Goal: Task Accomplishment & Management: Manage account settings

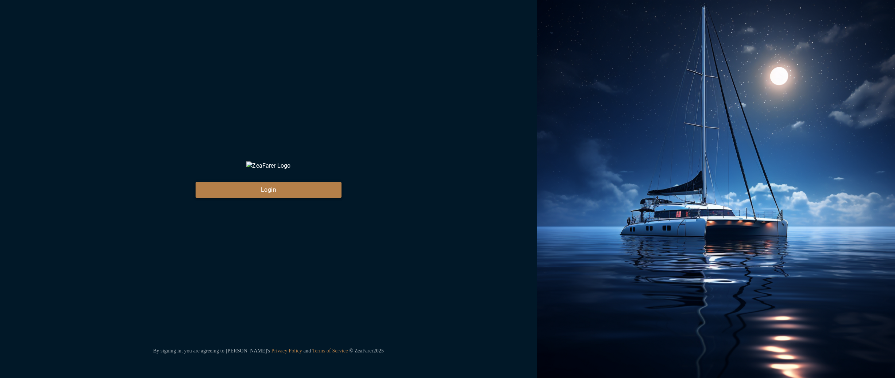
click at [290, 196] on button "Login" at bounding box center [269, 190] width 146 height 16
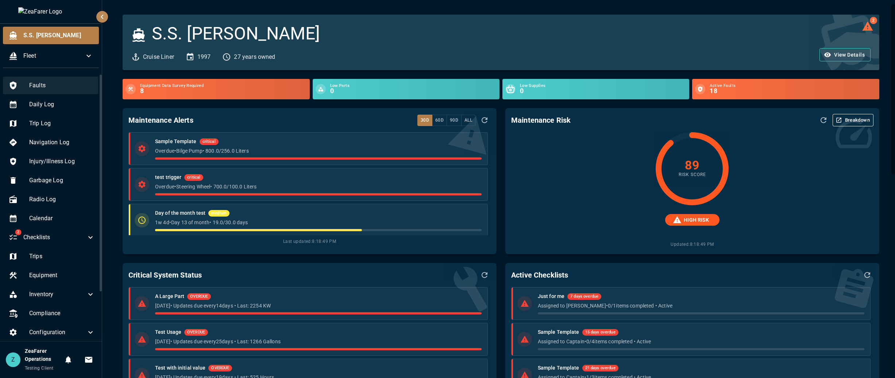
click at [43, 88] on span "Faults" at bounding box center [62, 85] width 66 height 9
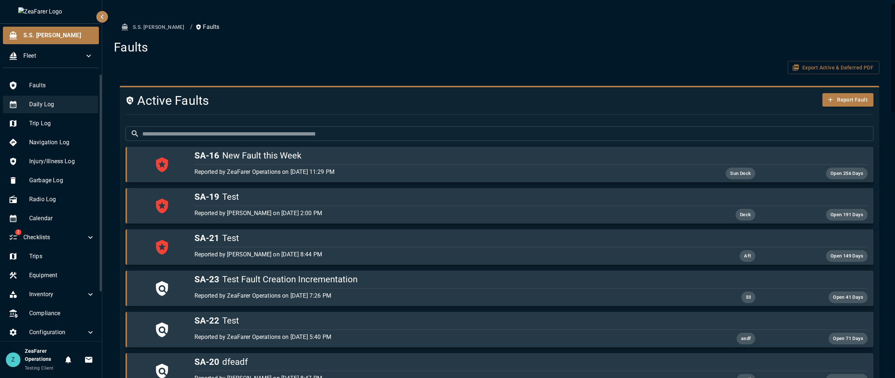
click at [63, 108] on span "Daily Log" at bounding box center [62, 104] width 66 height 9
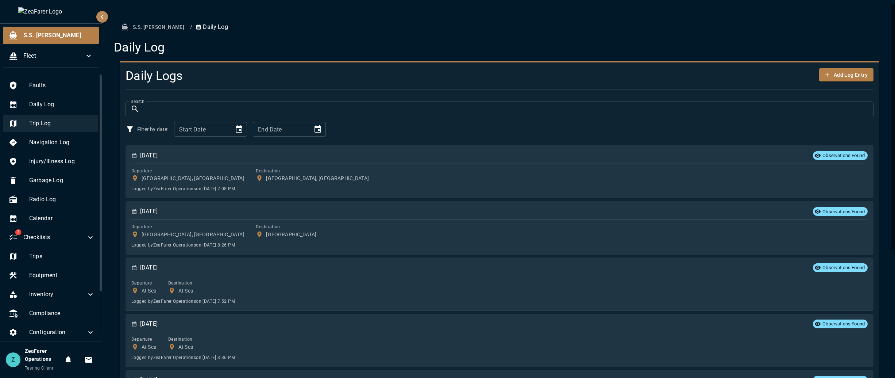
click at [61, 127] on span "Trip Log" at bounding box center [62, 123] width 66 height 9
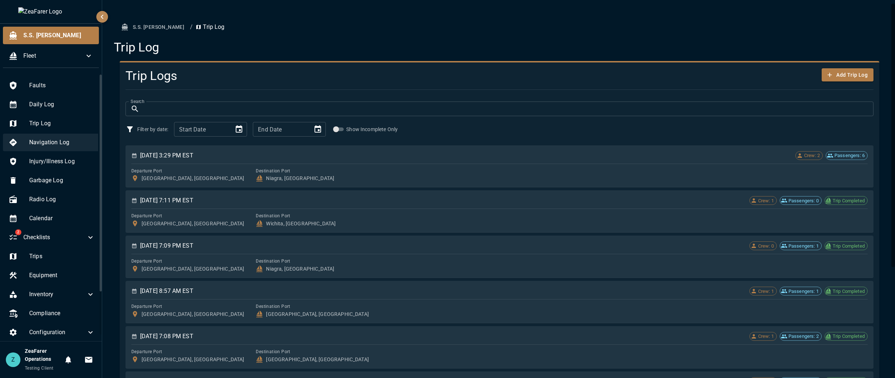
click at [61, 143] on span "Navigation Log" at bounding box center [62, 142] width 66 height 9
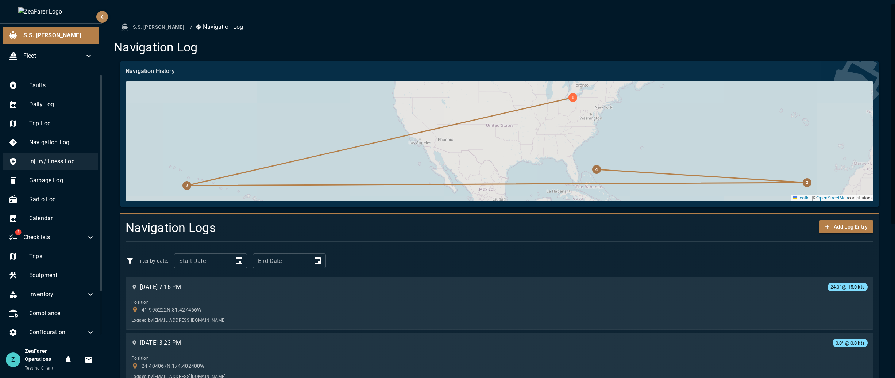
click at [61, 160] on span "Injury/Illness Log" at bounding box center [62, 161] width 66 height 9
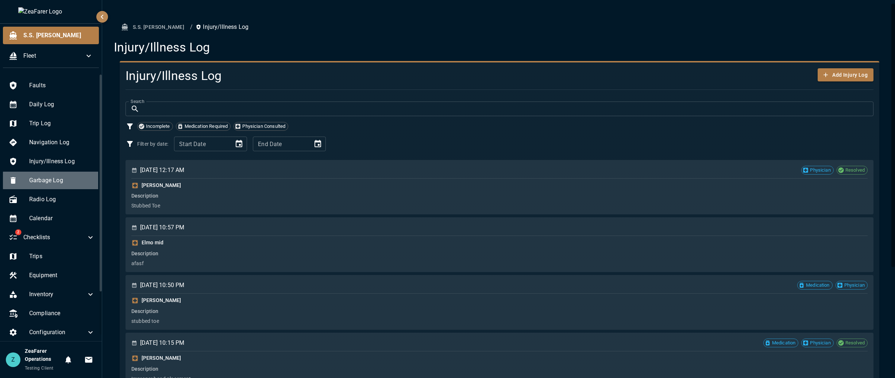
click at [62, 181] on span "Garbage Log" at bounding box center [62, 180] width 66 height 9
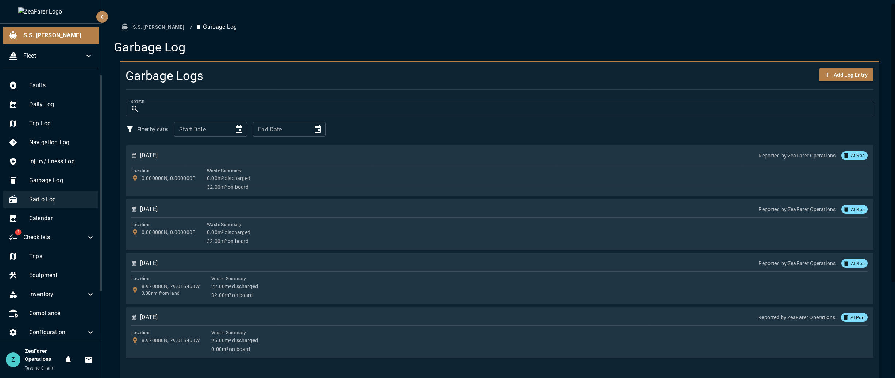
click at [63, 202] on span "Radio Log" at bounding box center [62, 199] width 66 height 9
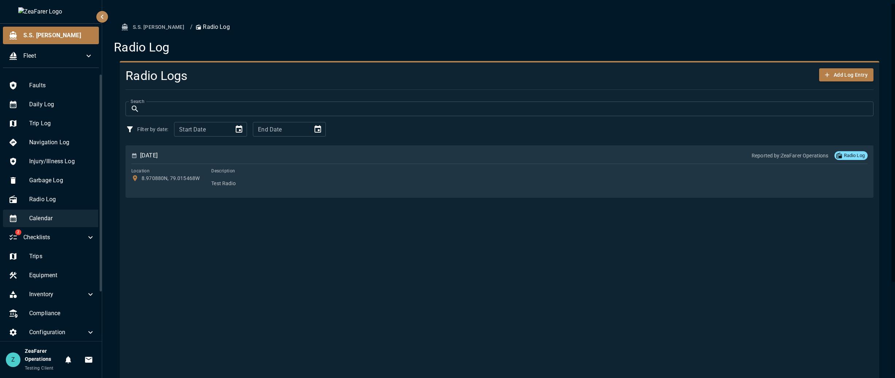
click at [59, 219] on span "Calendar" at bounding box center [62, 218] width 66 height 9
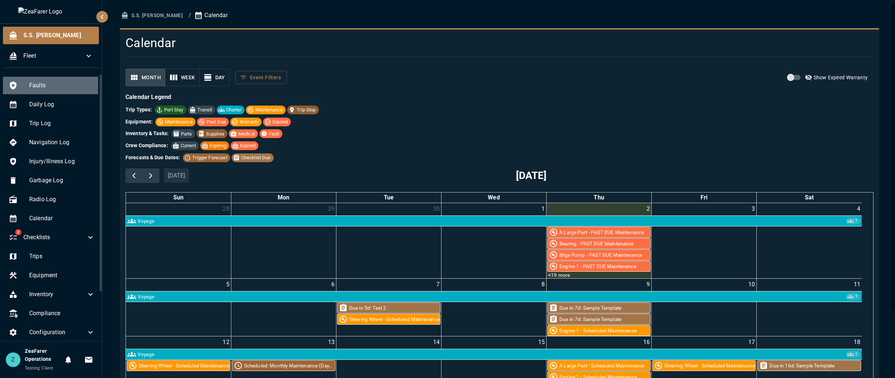
click at [53, 86] on span "Faults" at bounding box center [62, 85] width 66 height 9
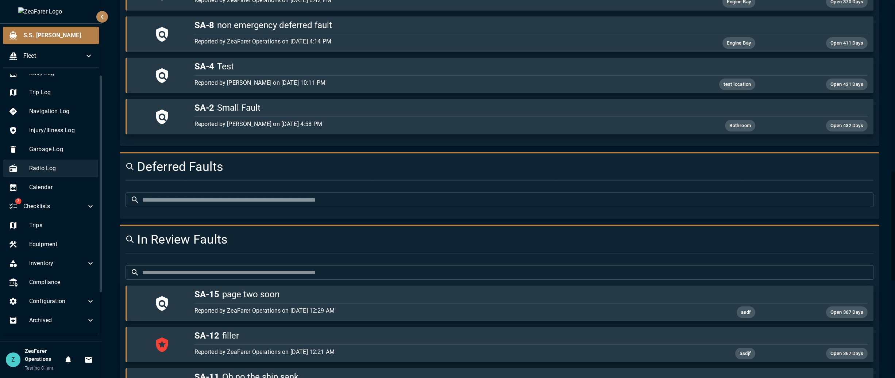
scroll to position [53, 0]
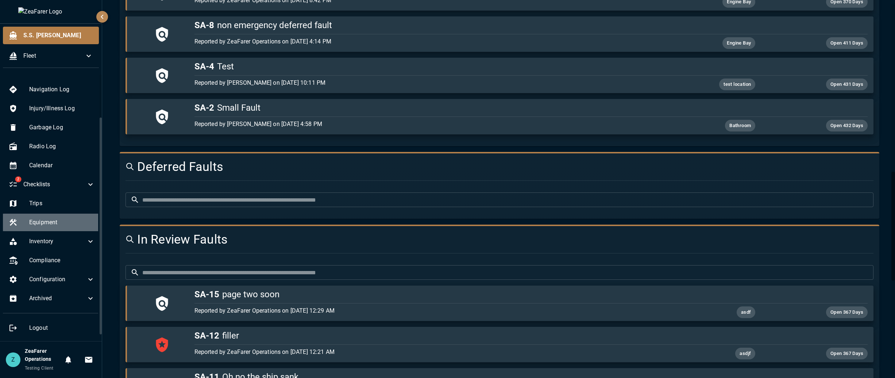
click at [63, 219] on span "Equipment" at bounding box center [62, 222] width 66 height 9
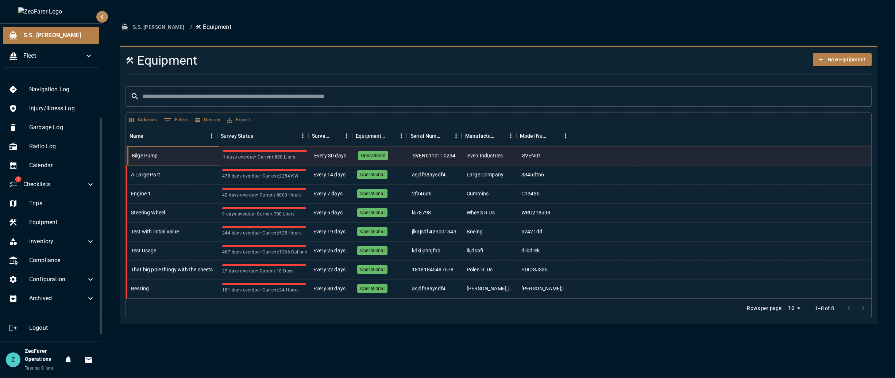
click at [163, 161] on div "Bilge Pump" at bounding box center [173, 155] width 91 height 19
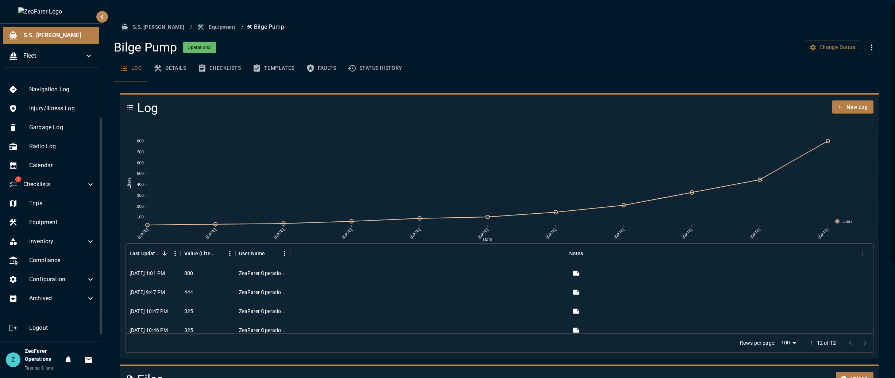
click at [320, 68] on button "Faults" at bounding box center [321, 68] width 42 height 26
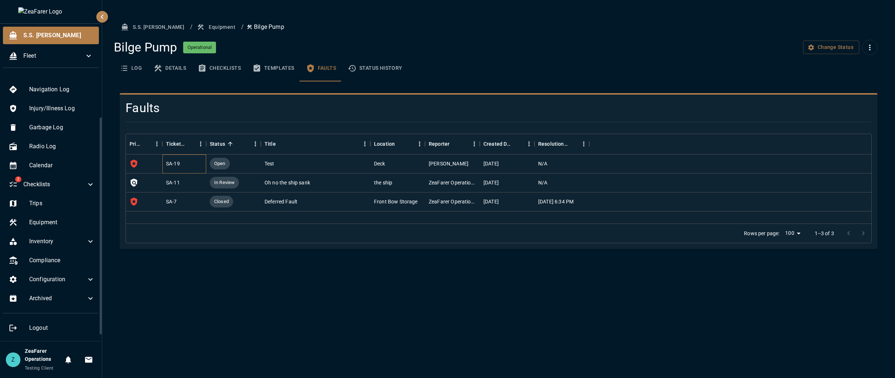
click at [178, 163] on div "SA-19" at bounding box center [173, 163] width 14 height 7
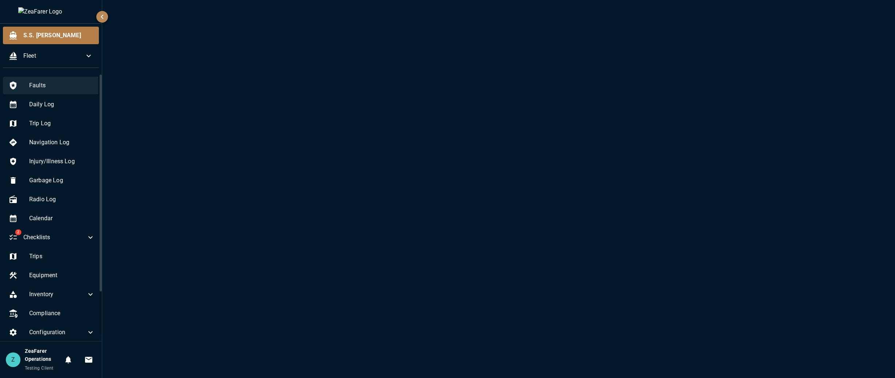
click at [56, 87] on span "Faults" at bounding box center [62, 85] width 66 height 9
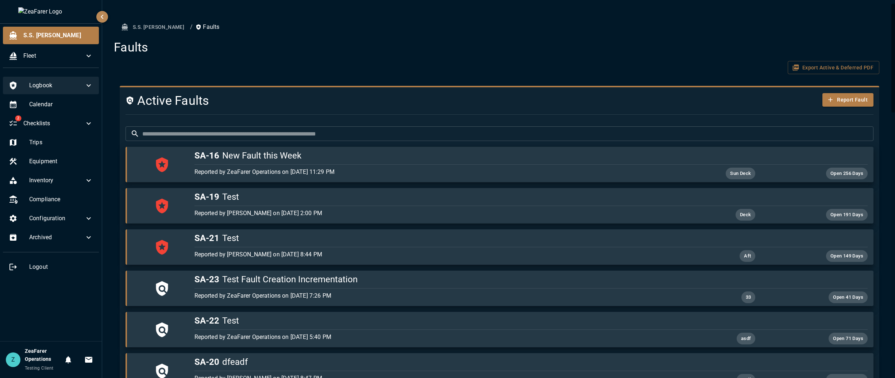
click at [54, 91] on div "Logbook" at bounding box center [51, 86] width 96 height 18
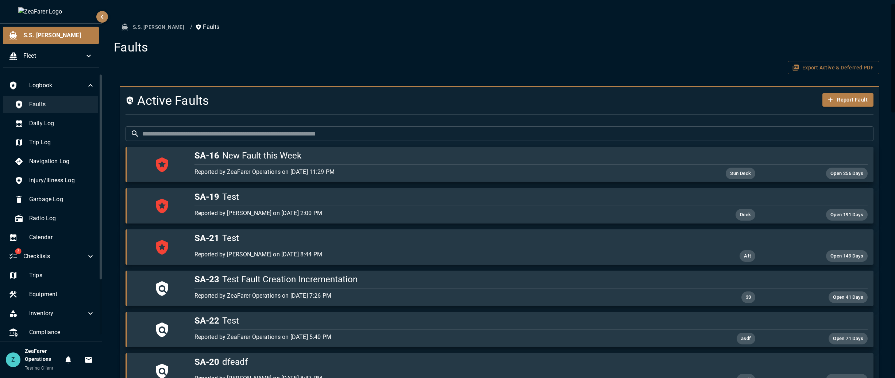
click at [60, 97] on div "Faults" at bounding box center [55, 105] width 92 height 18
click at [55, 116] on div "Daily Log" at bounding box center [55, 124] width 92 height 18
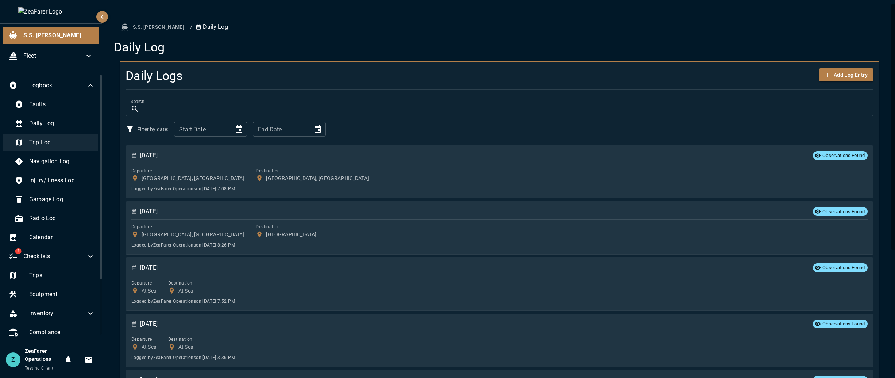
click at [56, 145] on span "Trip Log" at bounding box center [62, 142] width 66 height 9
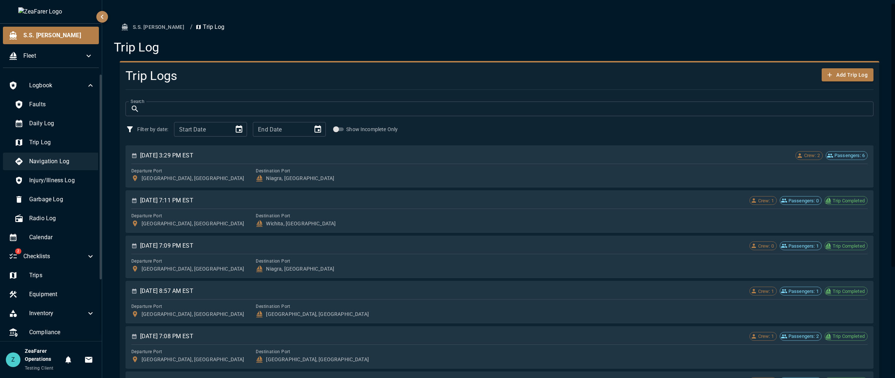
click at [57, 165] on span "Navigation Log" at bounding box center [62, 161] width 66 height 9
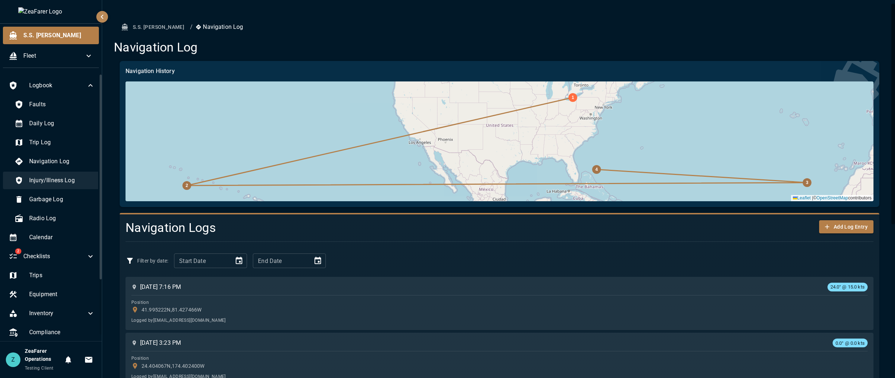
click at [58, 184] on span "Injury/Illness Log" at bounding box center [62, 180] width 66 height 9
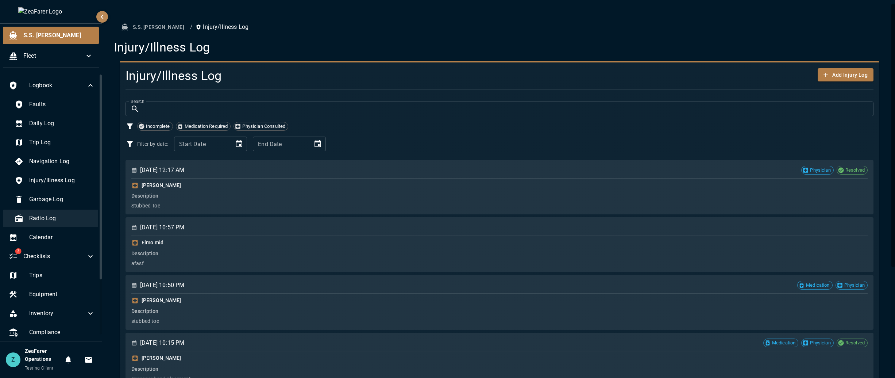
click at [63, 224] on div "Radio Log" at bounding box center [55, 218] width 92 height 18
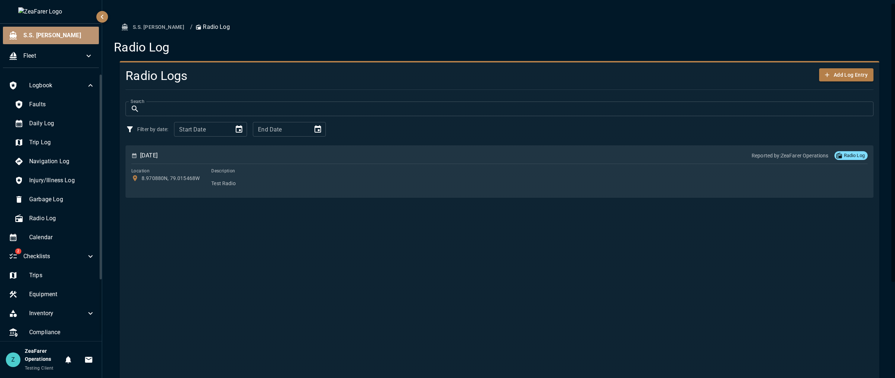
click at [51, 43] on div "S.S. [PERSON_NAME]" at bounding box center [51, 36] width 96 height 18
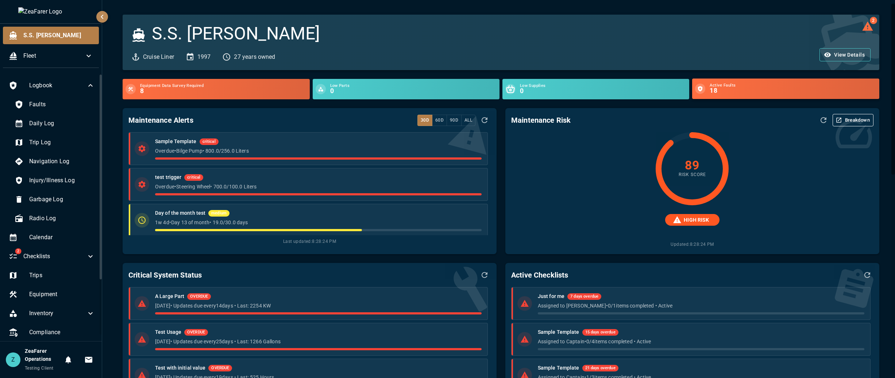
click at [706, 81] on div "Active Faults 18" at bounding box center [785, 88] width 187 height 20
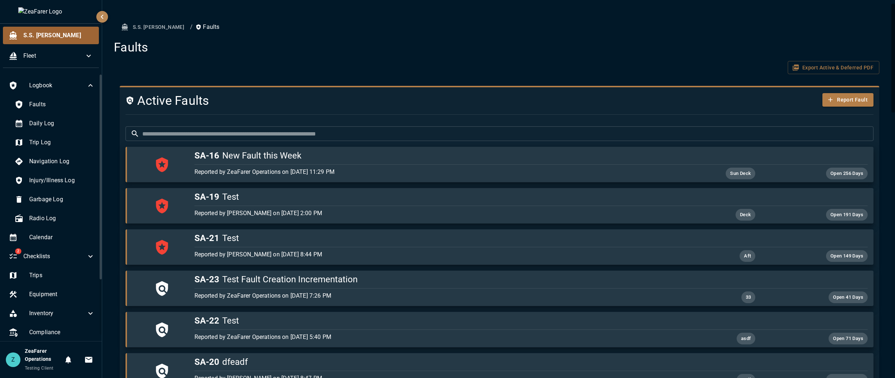
click at [48, 39] on span "S.S. [PERSON_NAME]" at bounding box center [58, 35] width 70 height 9
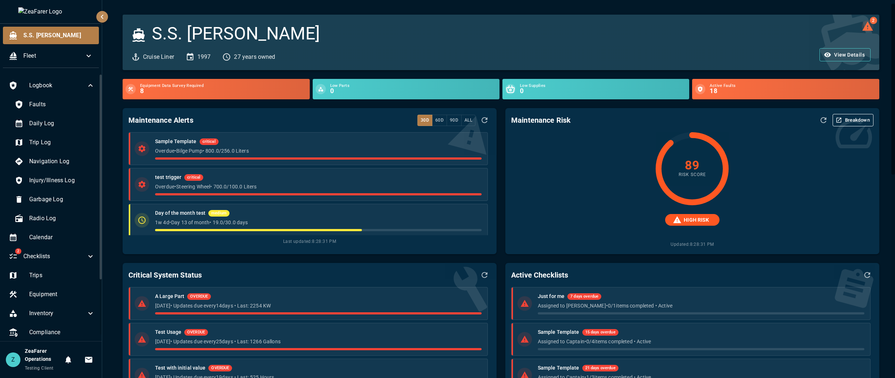
click at [864, 24] on icon "2 log alerts" at bounding box center [868, 26] width 12 height 12
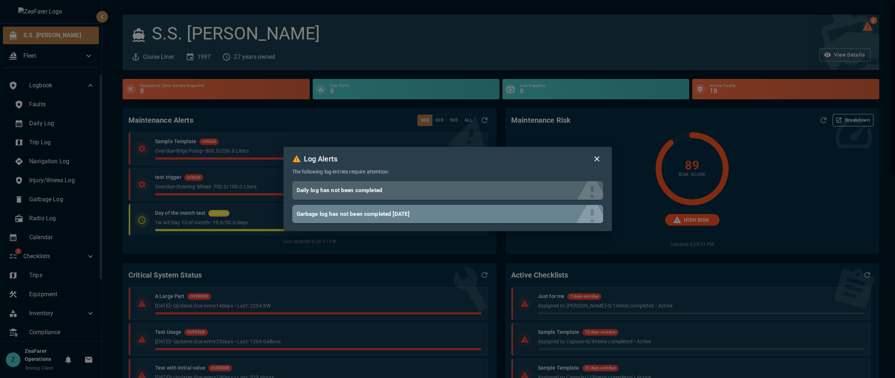
click at [404, 212] on h6 "Garbage log has not been completed [DATE]" at bounding box center [445, 214] width 296 height 10
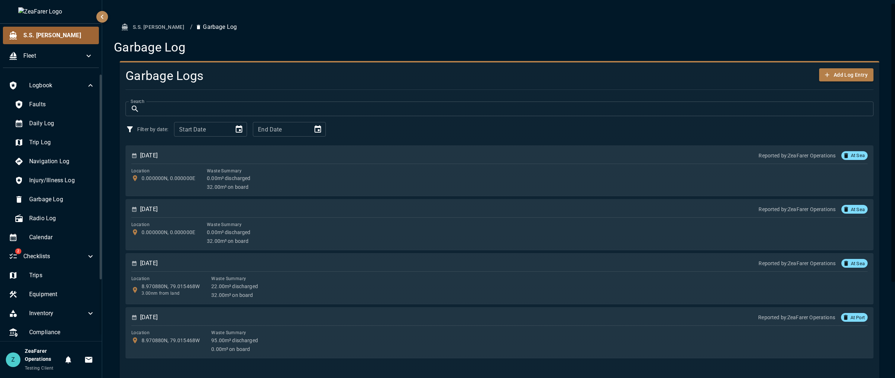
click at [54, 39] on span "S.S. [PERSON_NAME]" at bounding box center [58, 35] width 70 height 9
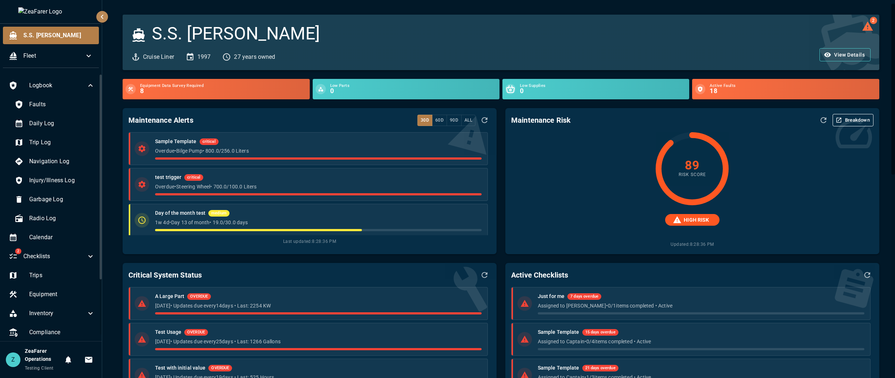
click at [96, 371] on div "Z ZeaFarer Operations Testing Client 0 0" at bounding box center [51, 359] width 102 height 37
click at [61, 234] on span "Calendar" at bounding box center [62, 237] width 66 height 9
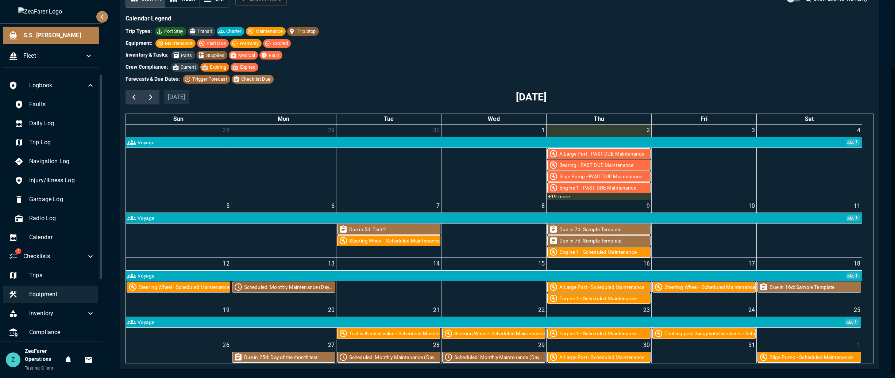
click at [58, 290] on span "Equipment" at bounding box center [62, 294] width 66 height 9
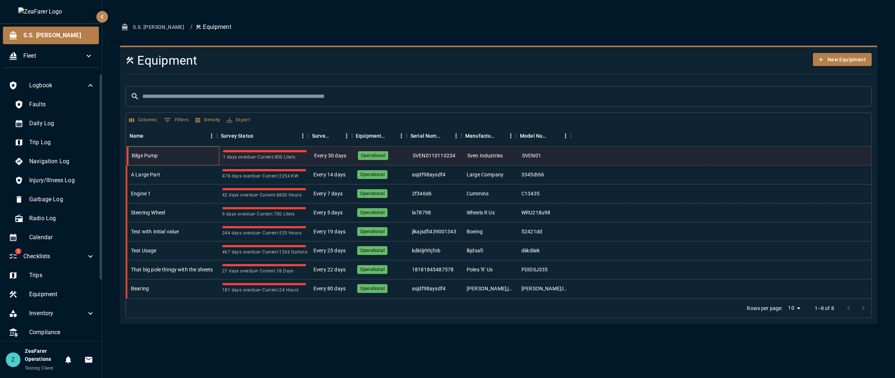
click at [207, 158] on div "Bilge Pump" at bounding box center [173, 155] width 91 height 19
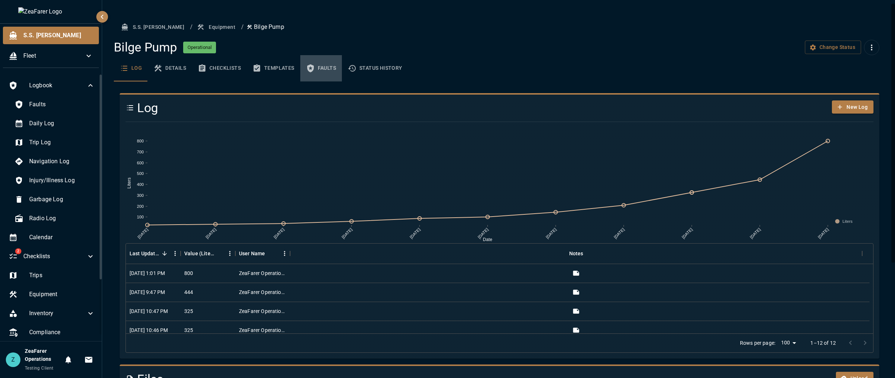
click at [311, 69] on icon "basic tabs example" at bounding box center [310, 68] width 7 height 8
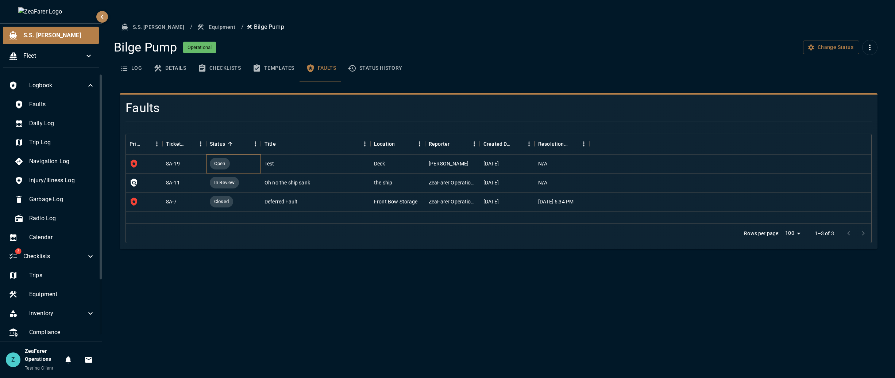
click at [260, 163] on div "Open" at bounding box center [233, 163] width 55 height 19
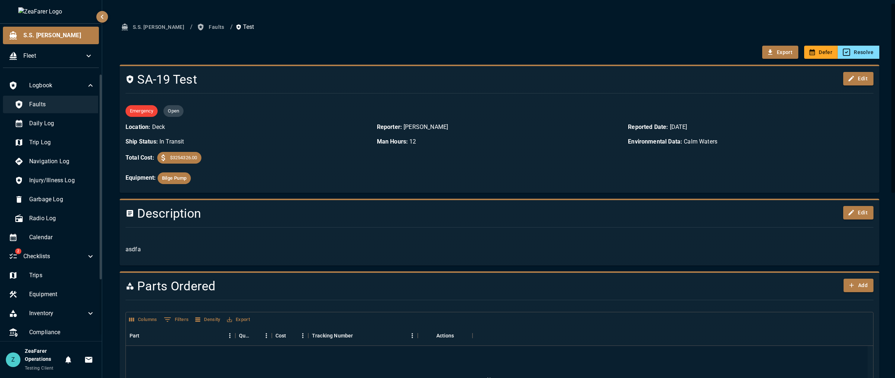
click at [47, 103] on span "Faults" at bounding box center [62, 104] width 66 height 9
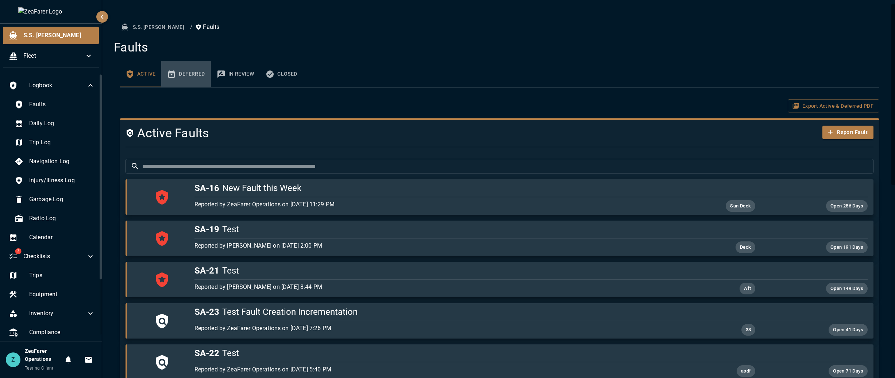
click at [185, 80] on button "Deferred" at bounding box center [185, 74] width 49 height 26
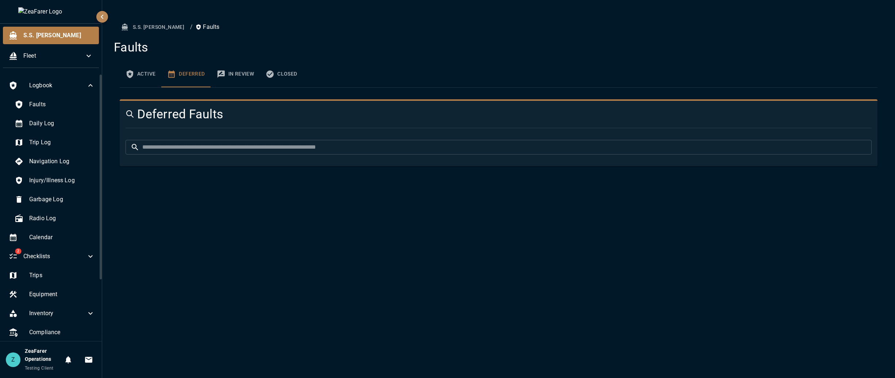
click at [229, 77] on button "In Review" at bounding box center [235, 74] width 49 height 26
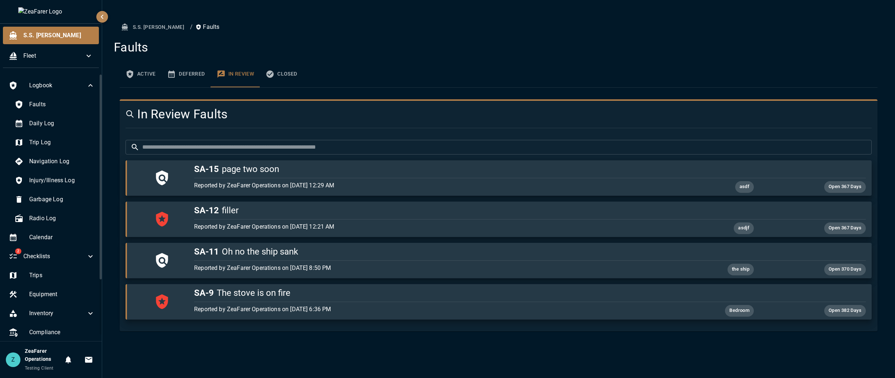
click at [277, 75] on button "Closed" at bounding box center [281, 74] width 43 height 26
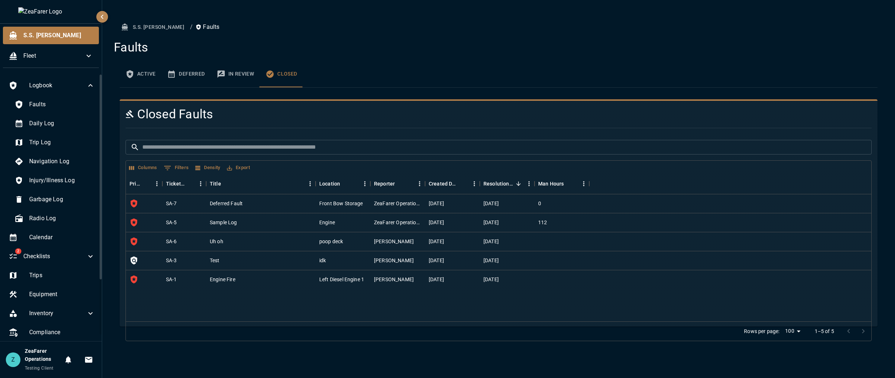
click at [242, 80] on button "In Review" at bounding box center [235, 74] width 49 height 26
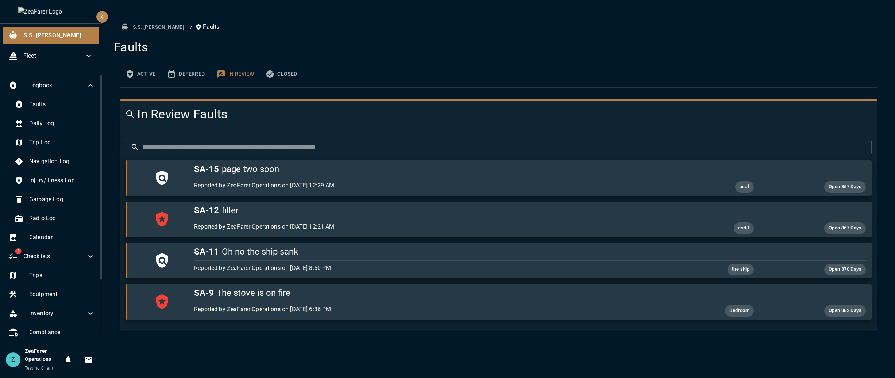
click at [198, 79] on button "Deferred" at bounding box center [185, 74] width 49 height 26
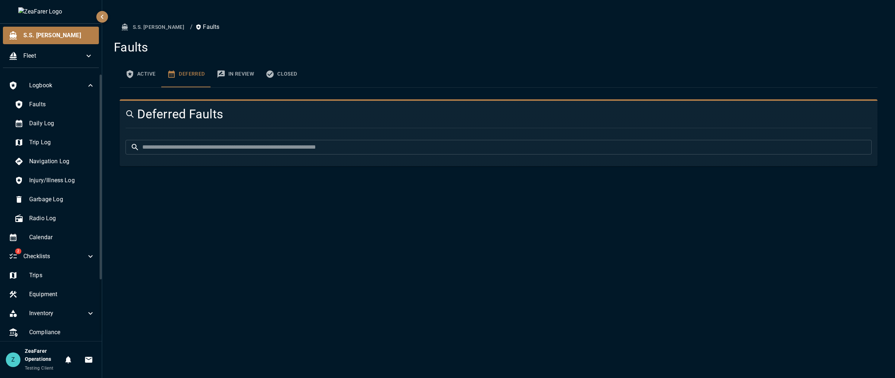
click at [142, 76] on button "Active" at bounding box center [141, 74] width 42 height 26
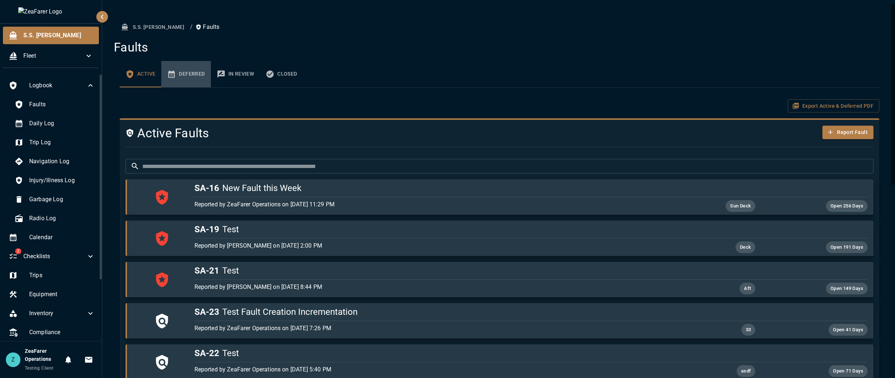
click at [183, 75] on button "Deferred" at bounding box center [185, 74] width 49 height 26
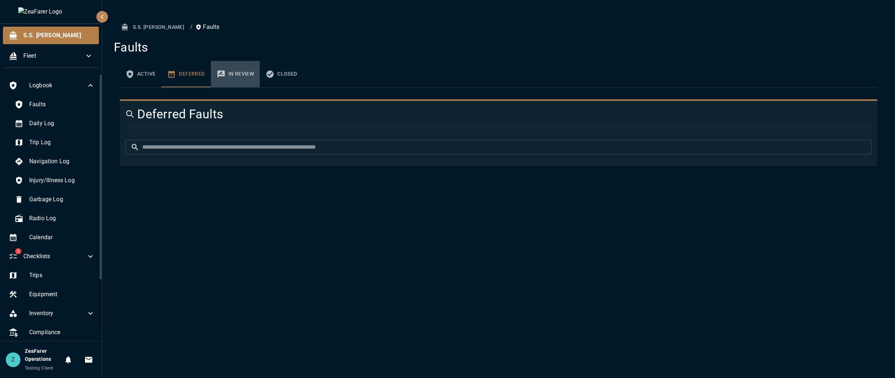
drag, startPoint x: 219, startPoint y: 72, endPoint x: 223, endPoint y: 74, distance: 5.0
click at [220, 72] on icon "faults tabs" at bounding box center [220, 73] width 7 height 7
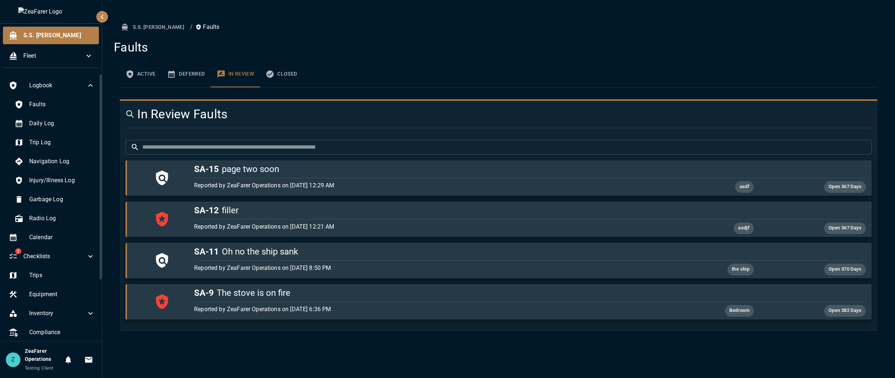
click at [197, 77] on button "Deferred" at bounding box center [185, 74] width 49 height 26
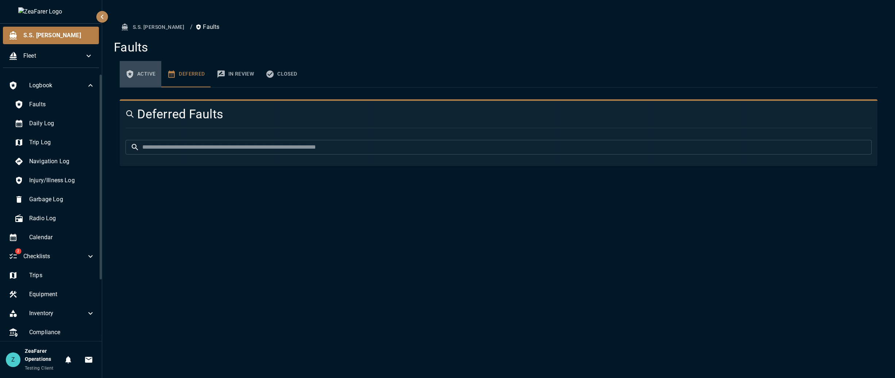
click at [151, 79] on button "Active" at bounding box center [141, 74] width 42 height 26
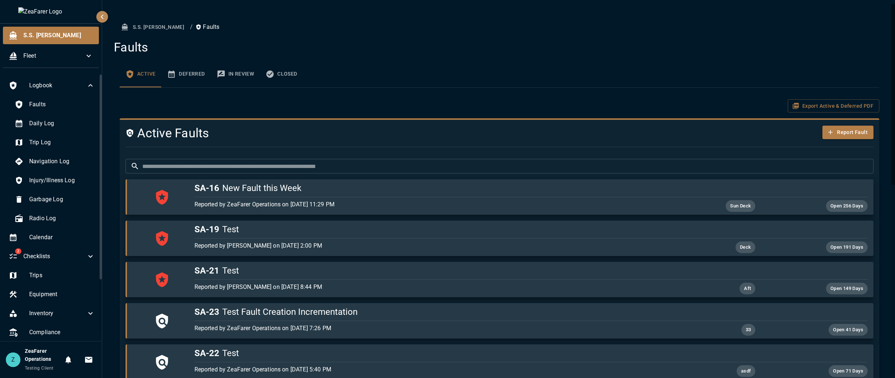
click at [225, 73] on button "In Review" at bounding box center [235, 74] width 49 height 26
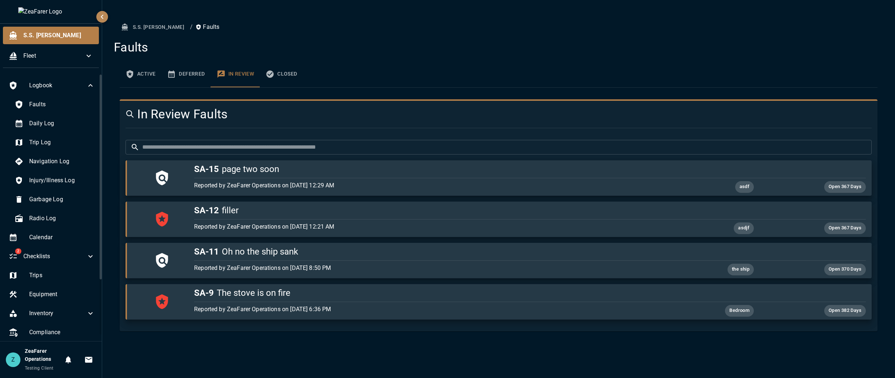
click at [275, 73] on button "Closed" at bounding box center [281, 74] width 43 height 26
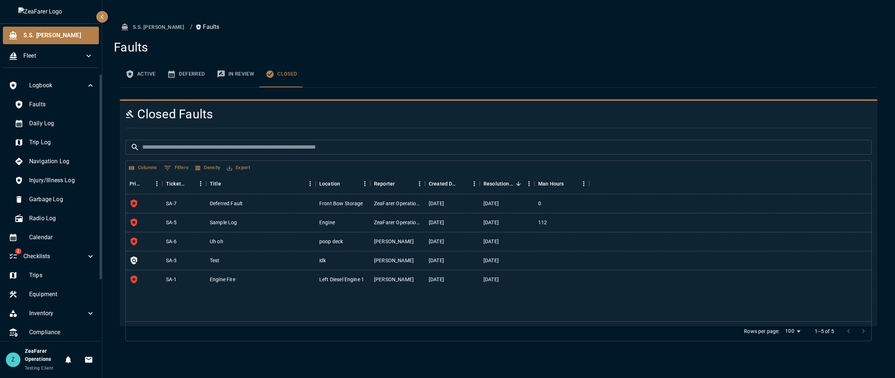
click at [150, 78] on button "Active" at bounding box center [141, 74] width 42 height 26
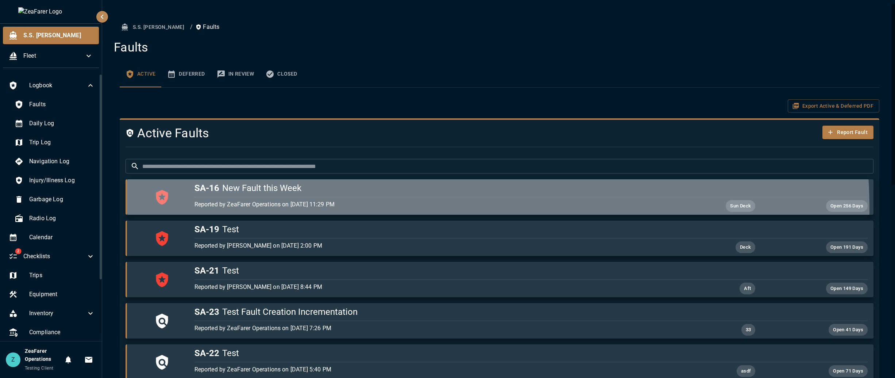
click at [346, 211] on div "Reported by ZeaFarer Operations on [DATE] 11:29 PM" at bounding box center [418, 206] width 449 height 12
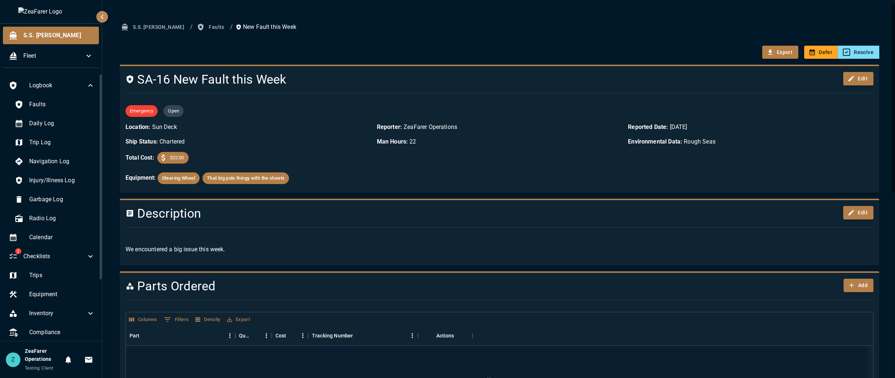
click at [814, 50] on button "Defer" at bounding box center [821, 53] width 34 height 14
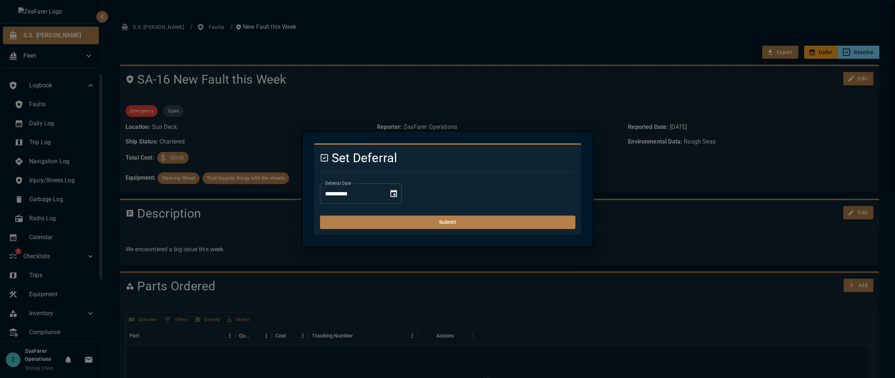
click at [401, 194] on button "Choose date, selected date is Oct 2, 2025" at bounding box center [393, 193] width 15 height 15
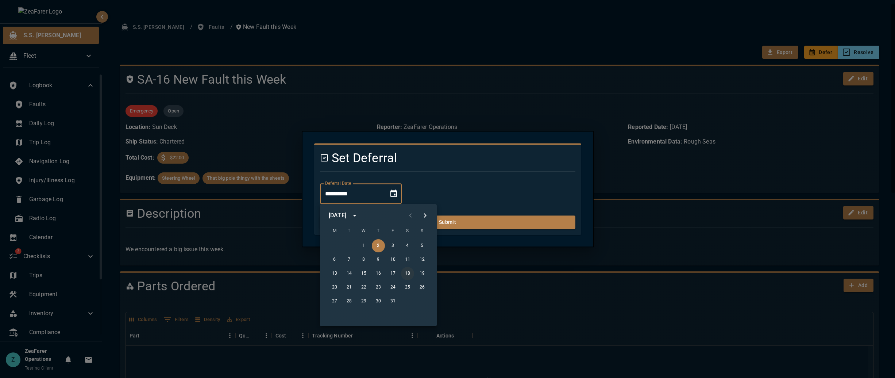
click at [409, 279] on button "18" at bounding box center [407, 273] width 13 height 13
type input "**********"
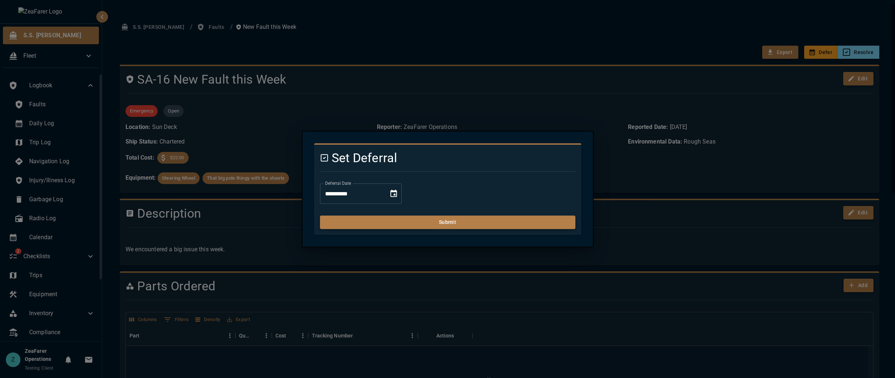
click at [442, 227] on button "Submit" at bounding box center [447, 223] width 255 height 14
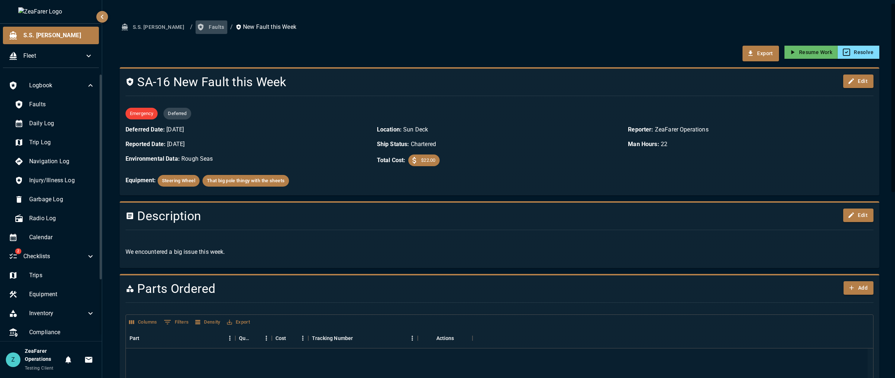
click at [196, 24] on button "Faults" at bounding box center [211, 27] width 31 height 14
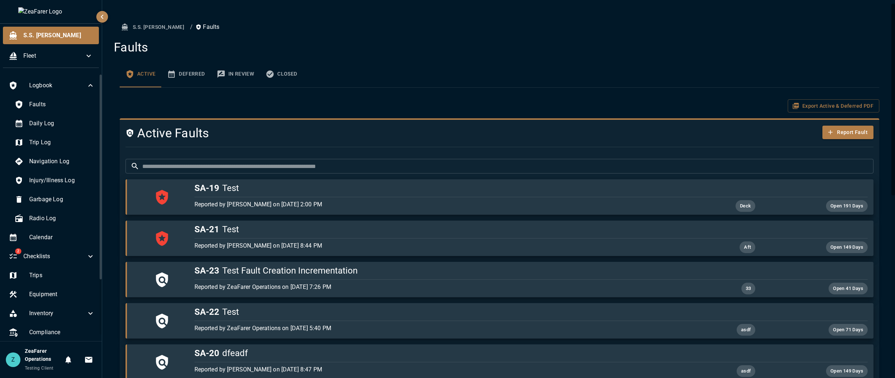
click at [196, 71] on button "Deferred" at bounding box center [185, 74] width 49 height 26
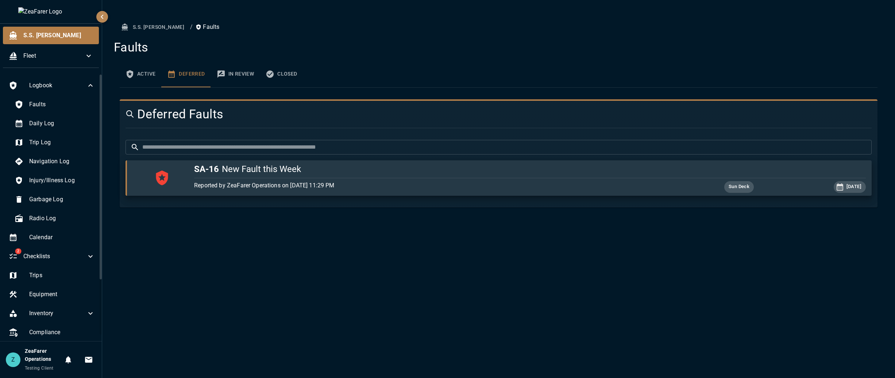
click at [242, 80] on button "In Review" at bounding box center [235, 74] width 49 height 26
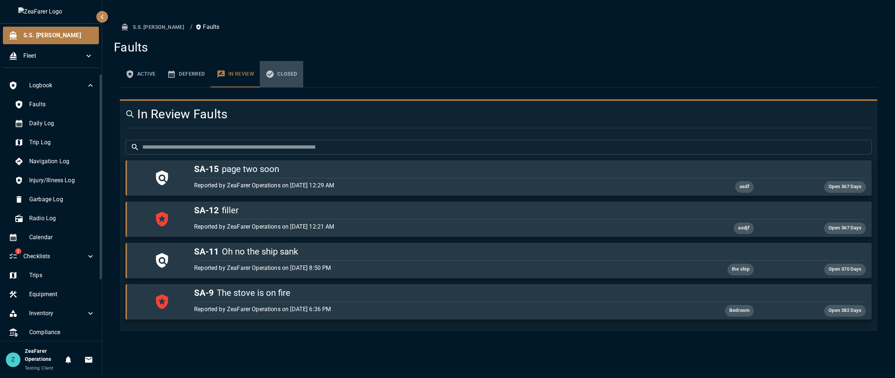
click at [274, 76] on icon "faults tabs" at bounding box center [270, 74] width 9 height 9
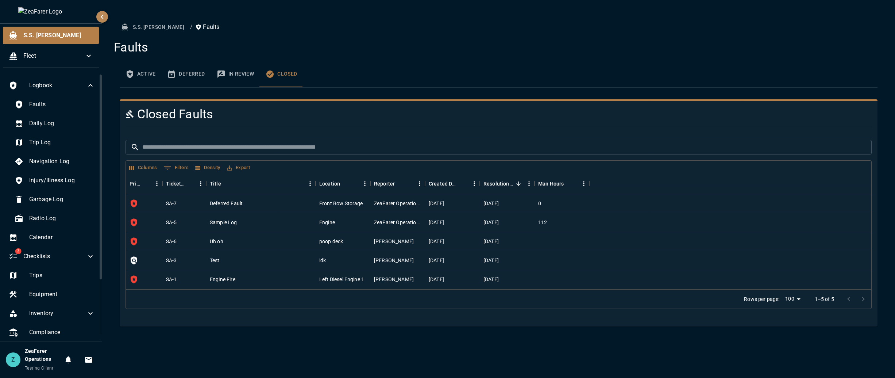
click at [305, 336] on div "S.S. [PERSON_NAME] / Faults Faults Active Deferred In Review Closed Closed Faul…" at bounding box center [498, 189] width 793 height 378
click at [60, 288] on div "Equipment" at bounding box center [52, 294] width 98 height 18
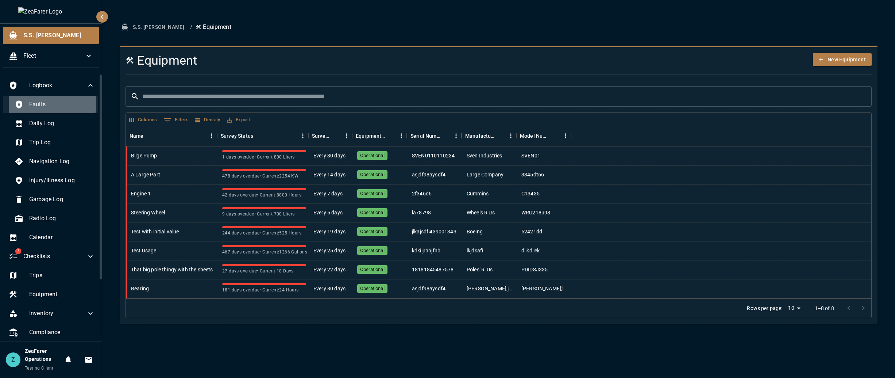
click at [41, 104] on span "Faults" at bounding box center [62, 104] width 66 height 9
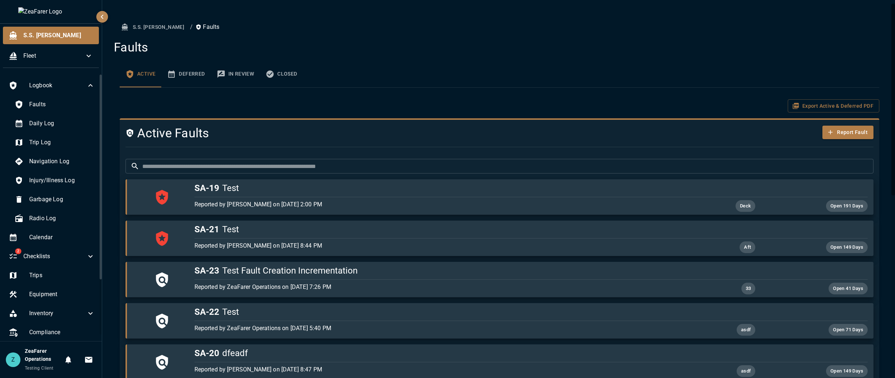
click at [211, 74] on button "In Review" at bounding box center [235, 74] width 49 height 26
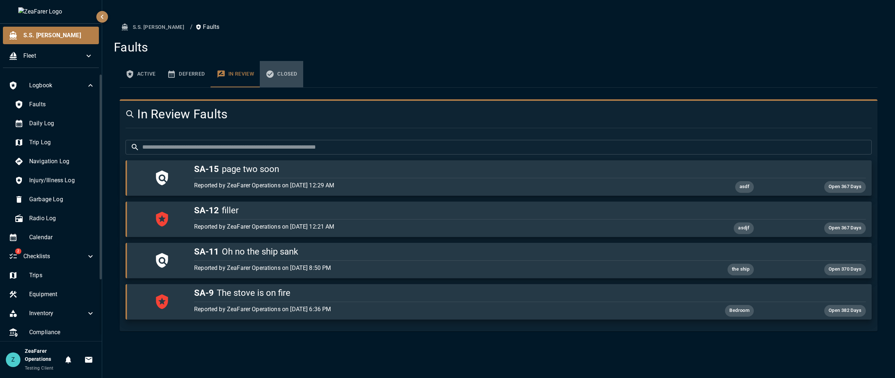
click at [280, 81] on button "Closed" at bounding box center [281, 74] width 43 height 26
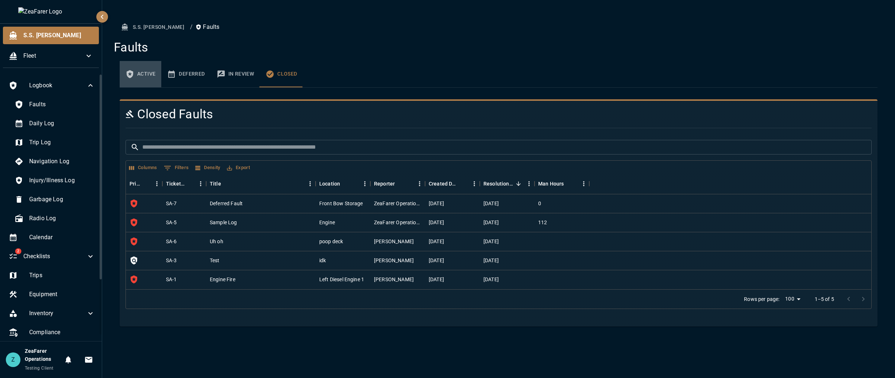
click at [142, 73] on button "Active" at bounding box center [141, 74] width 42 height 26
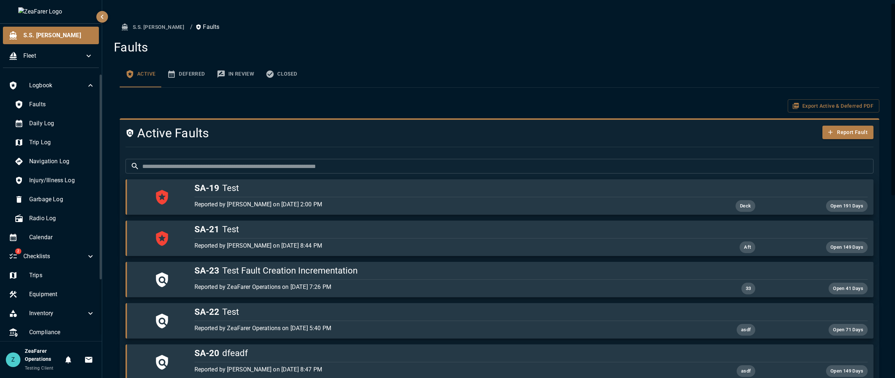
click at [207, 74] on button "Deferred" at bounding box center [185, 74] width 49 height 26
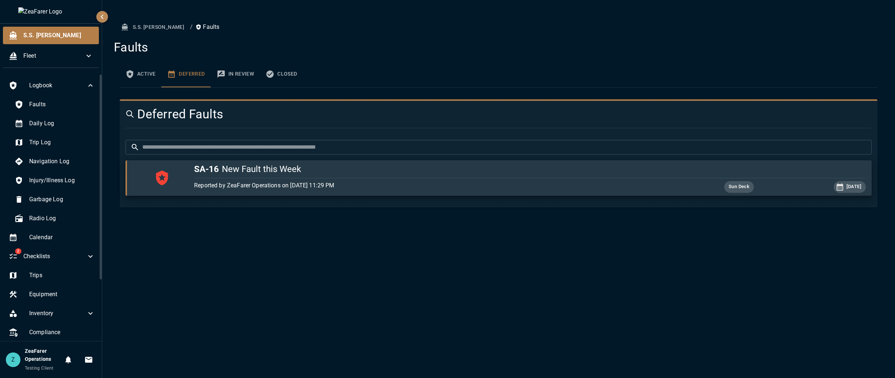
click at [236, 76] on button "In Review" at bounding box center [235, 74] width 49 height 26
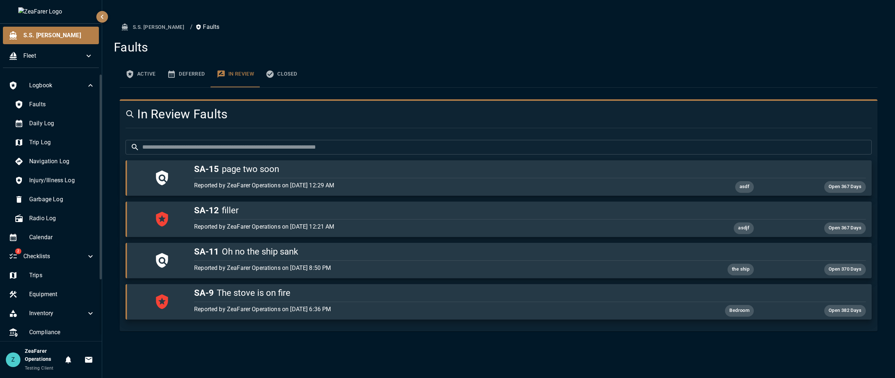
click at [285, 73] on button "Closed" at bounding box center [281, 74] width 43 height 26
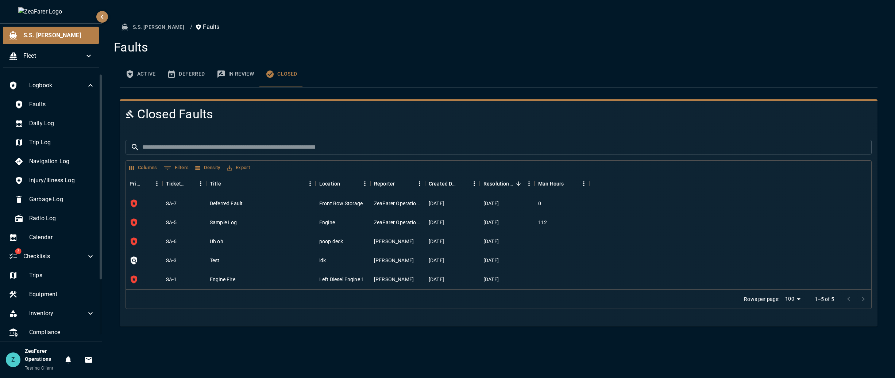
click at [155, 73] on button "Active" at bounding box center [141, 74] width 42 height 26
